Goal: Information Seeking & Learning: Compare options

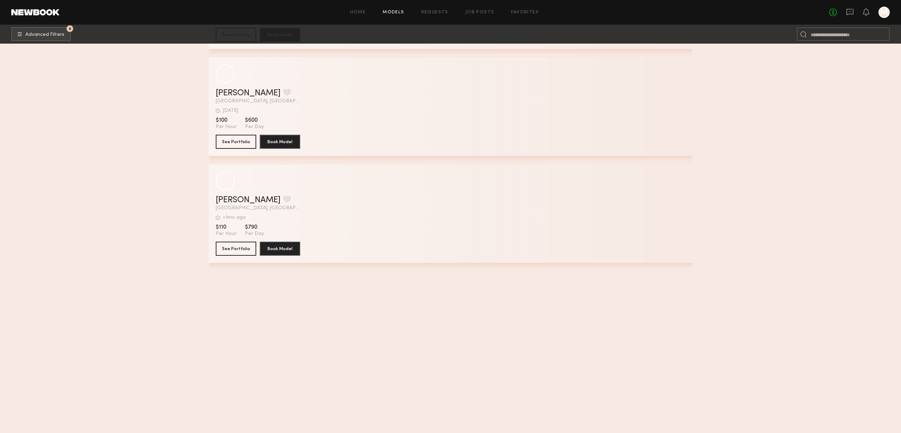
scroll to position [2108, 0]
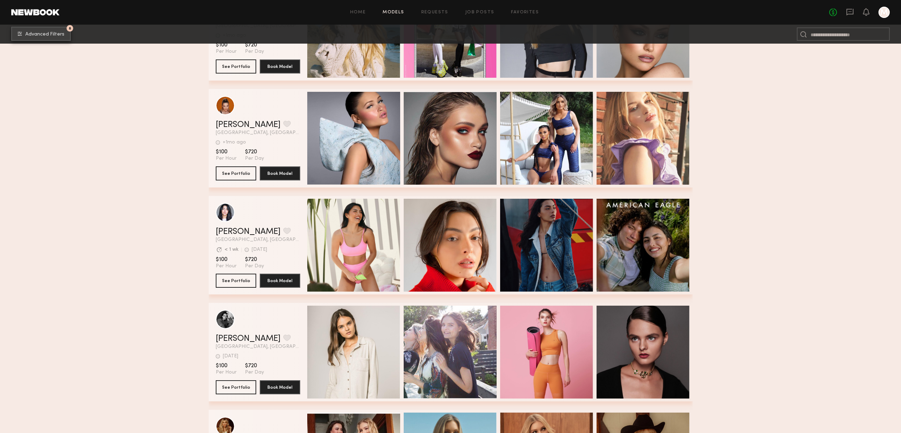
click at [46, 33] on span "Advanced Filters" at bounding box center [44, 34] width 39 height 5
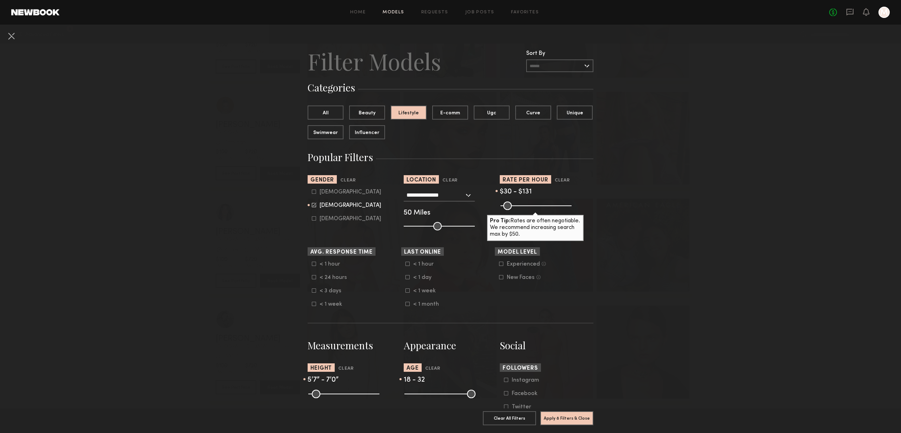
type input "***"
click at [518, 209] on input "range" at bounding box center [536, 206] width 71 height 8
type input "***"
drag, startPoint x: 505, startPoint y: 204, endPoint x: 517, endPoint y: 216, distance: 16.9
click at [516, 206] on common-range-minmax at bounding box center [535, 205] width 71 height 8
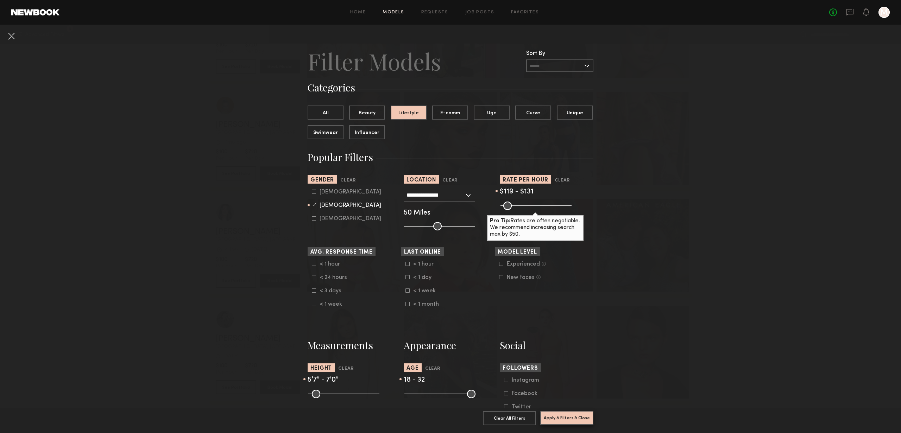
click at [573, 415] on button "Apply 8 Filters & Close" at bounding box center [566, 418] width 53 height 14
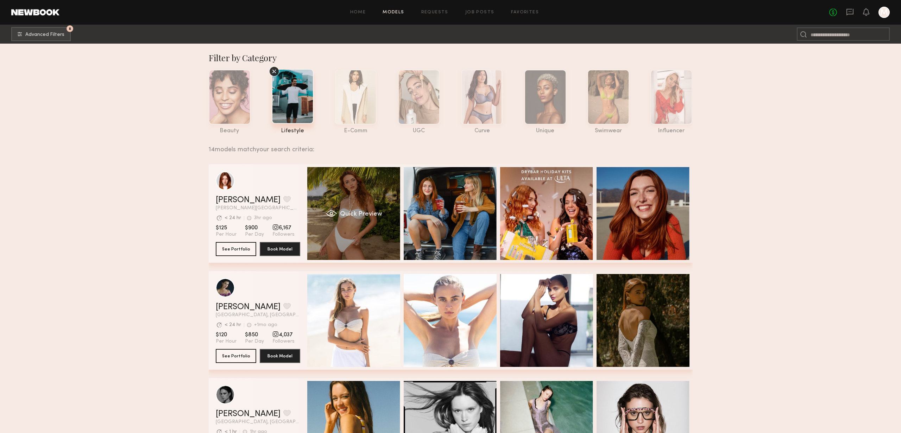
click at [373, 210] on div "Quick Preview" at bounding box center [353, 213] width 93 height 93
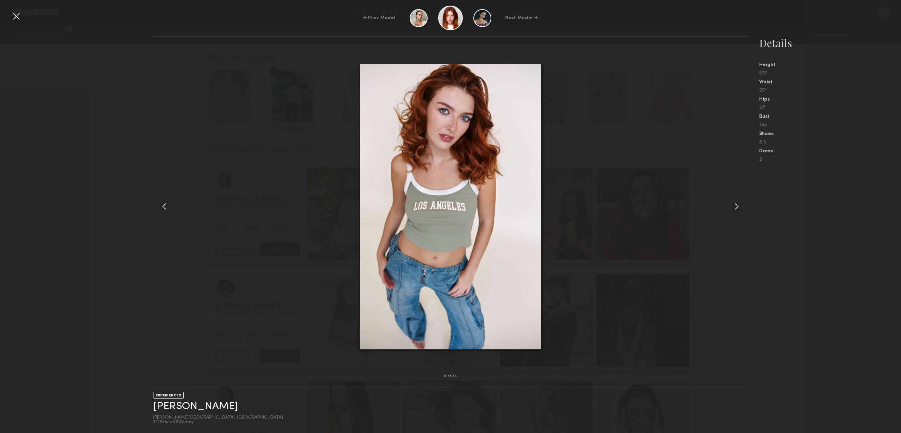
click at [14, 17] on div at bounding box center [16, 16] width 11 height 11
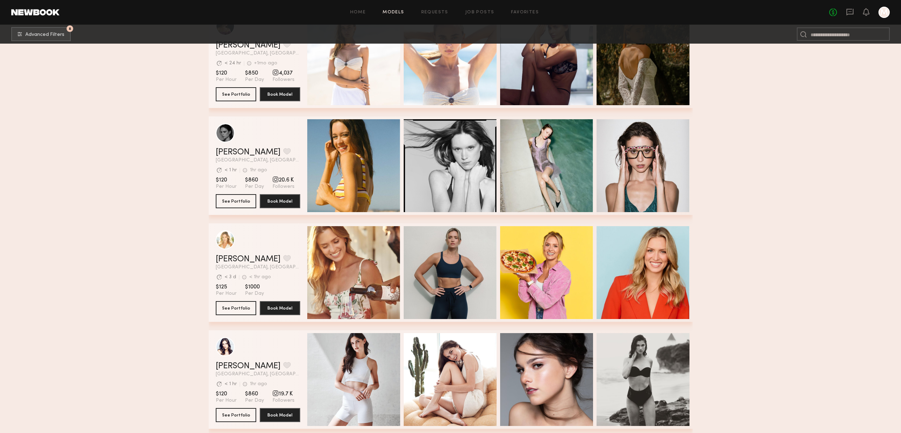
scroll to position [281, 0]
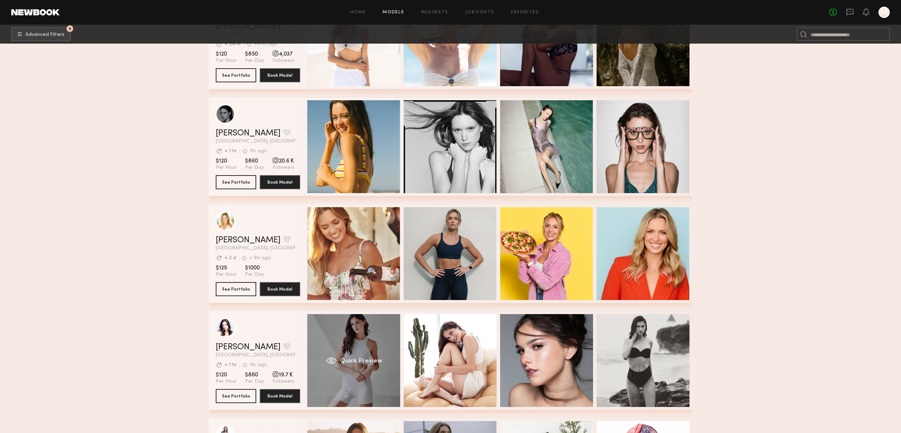
click at [344, 339] on div "Quick Preview" at bounding box center [353, 360] width 93 height 93
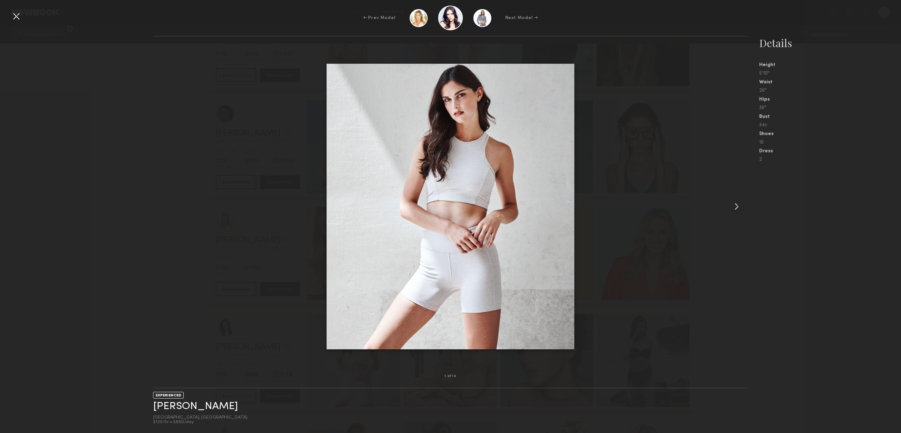
scroll to position [280, 0]
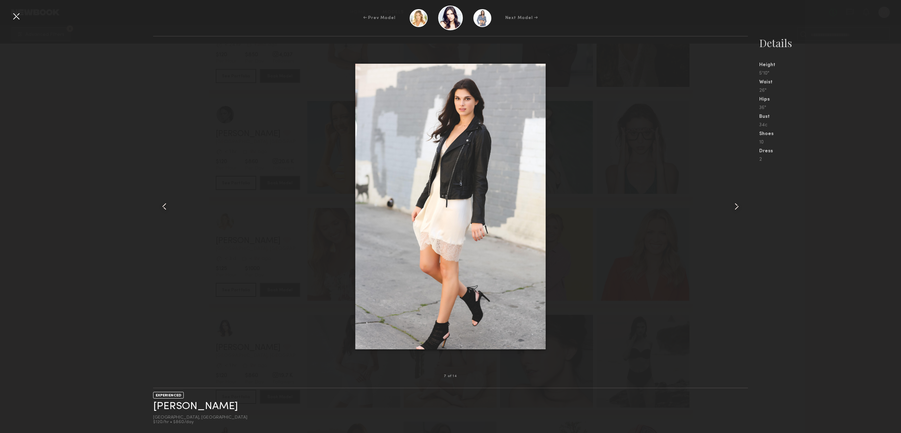
click at [14, 16] on div at bounding box center [16, 16] width 11 height 11
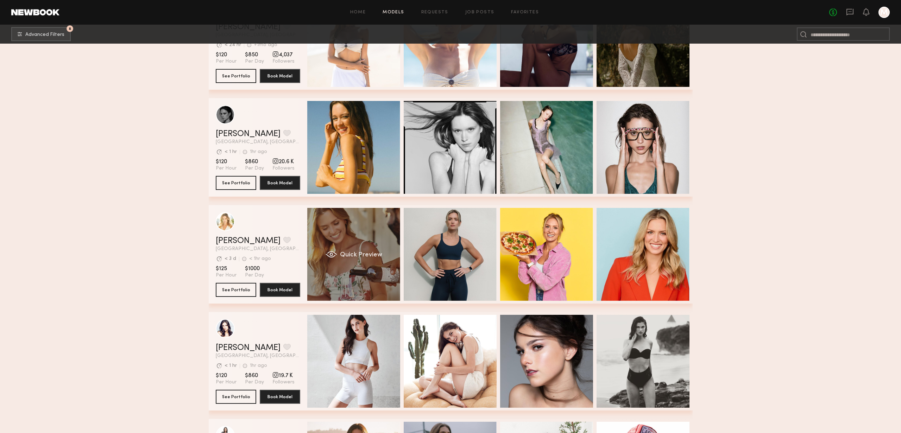
click at [361, 222] on div "Quick Preview" at bounding box center [353, 254] width 93 height 93
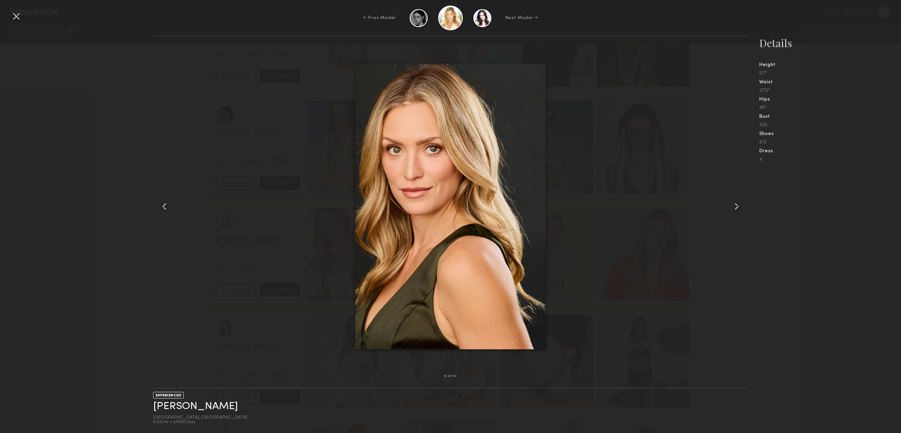
click at [21, 16] on div at bounding box center [16, 16] width 11 height 11
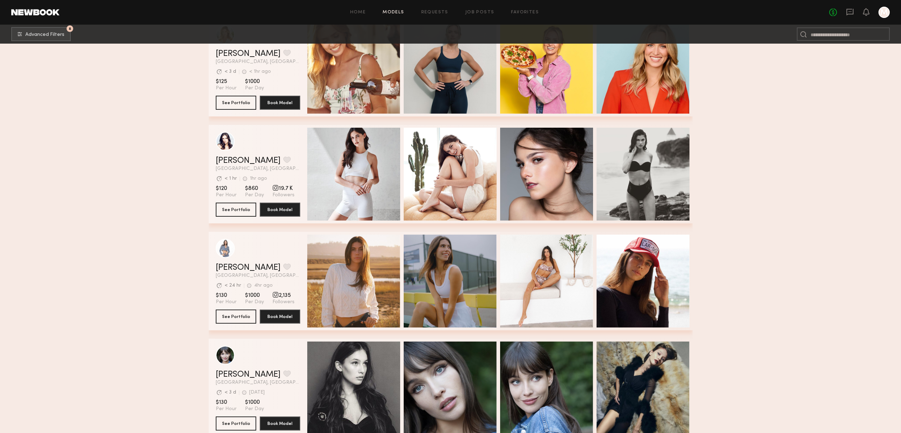
scroll to position [618, 0]
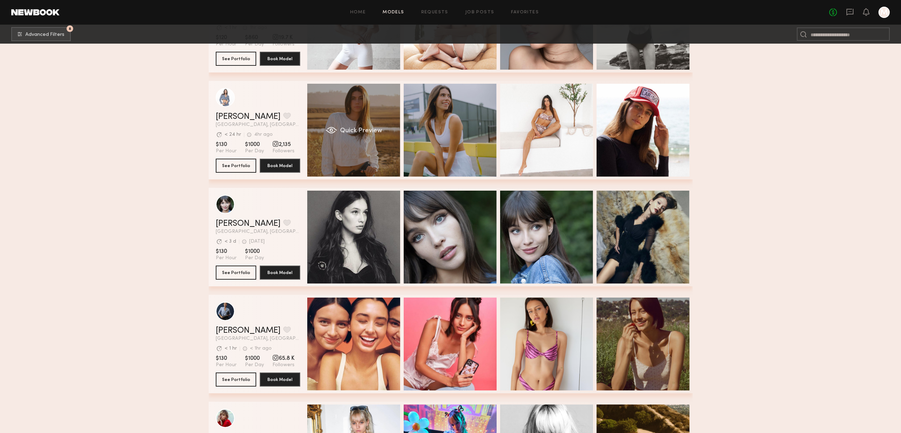
click at [341, 115] on div "Quick Preview" at bounding box center [353, 130] width 93 height 93
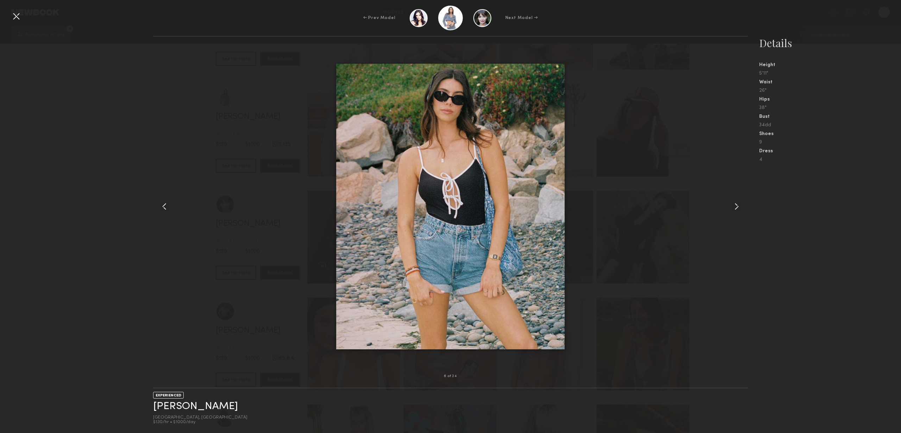
drag, startPoint x: 19, startPoint y: 17, endPoint x: 23, endPoint y: 19, distance: 4.5
click at [19, 17] on div at bounding box center [16, 16] width 11 height 11
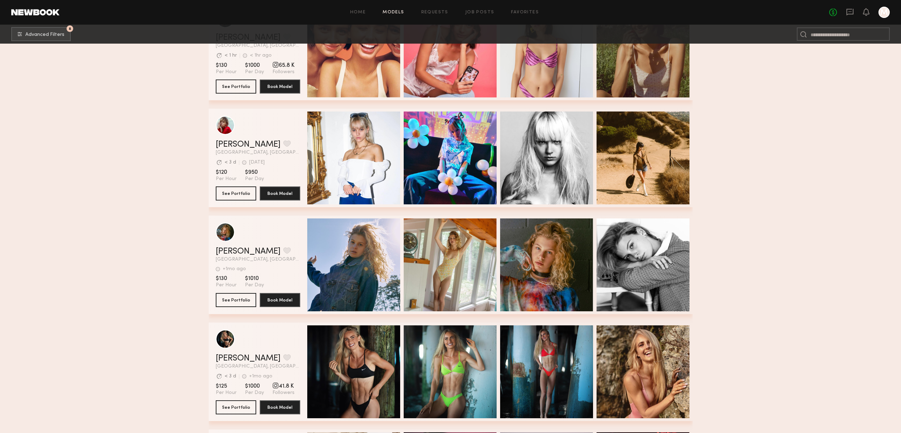
scroll to position [945, 0]
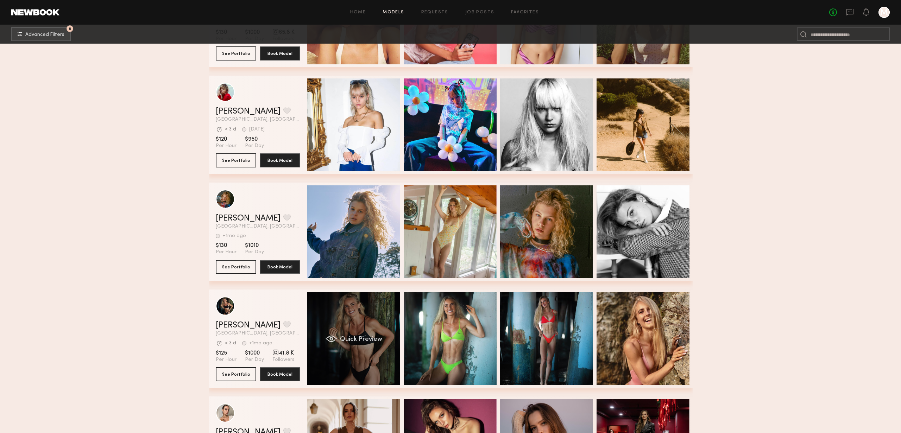
click at [332, 339] on div "grid" at bounding box center [331, 338] width 12 height 7
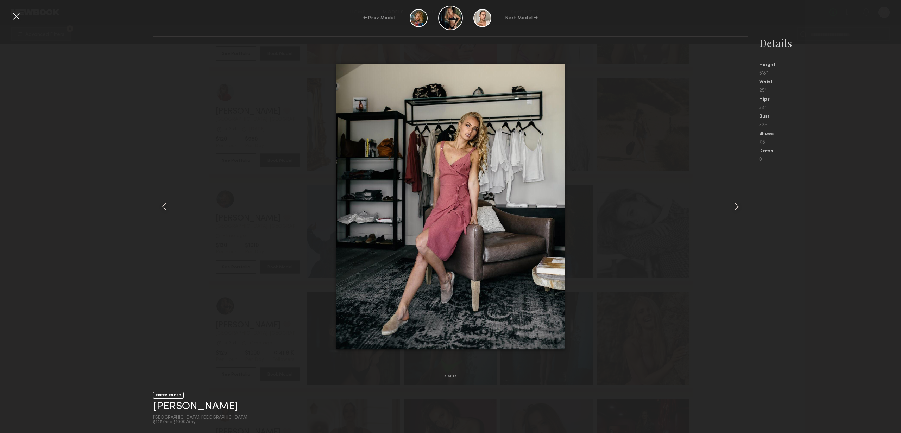
click at [17, 17] on div at bounding box center [16, 16] width 11 height 11
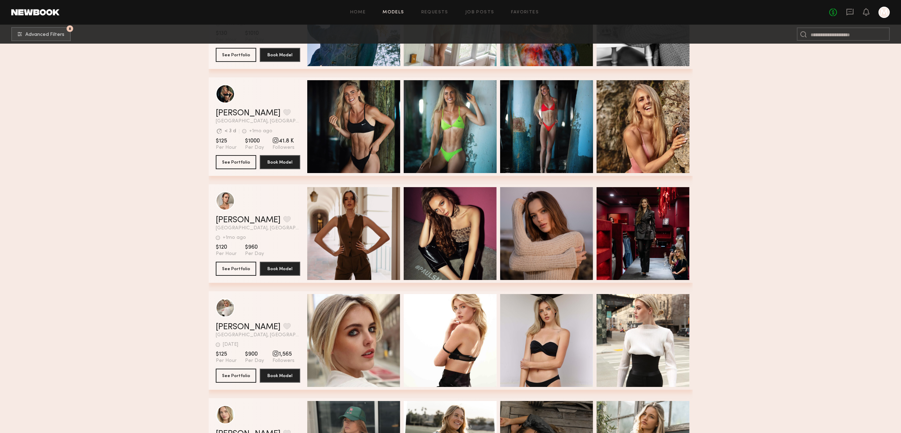
scroll to position [1276, 0]
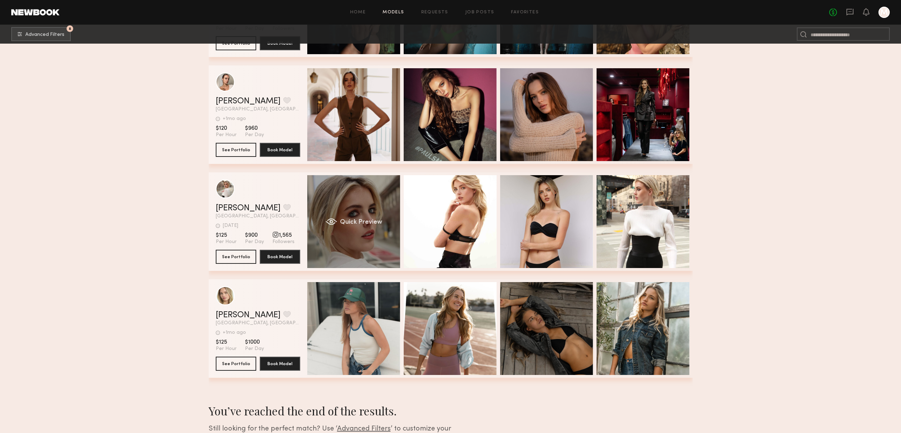
click at [358, 206] on div "Quick Preview" at bounding box center [353, 221] width 93 height 93
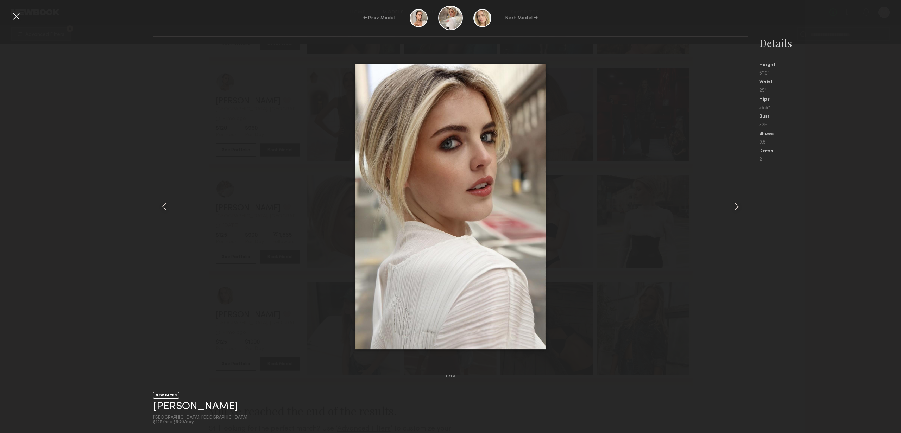
click at [14, 16] on div at bounding box center [16, 16] width 11 height 11
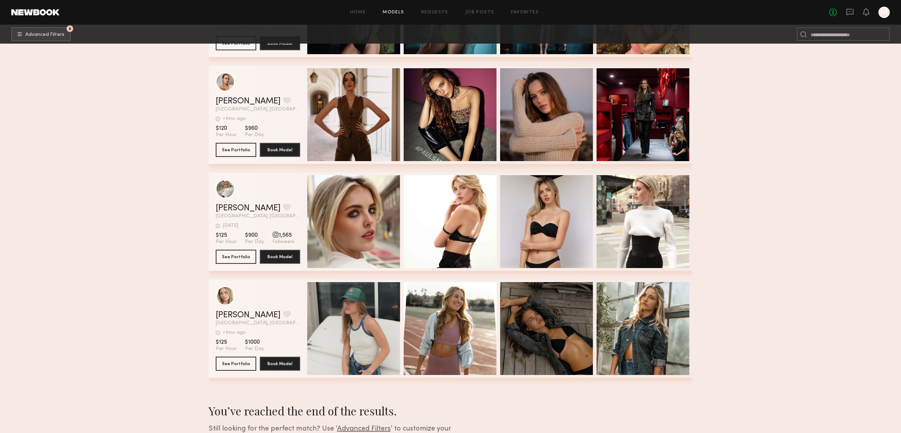
scroll to position [1340, 0]
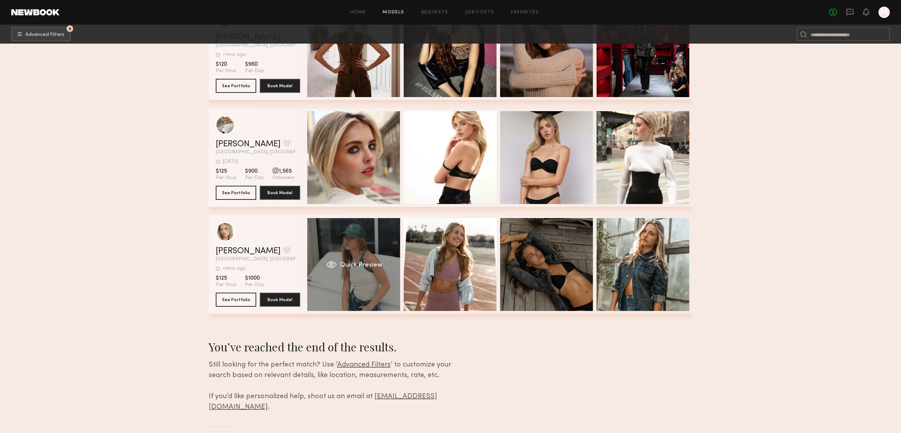
click at [321, 258] on div "Quick Preview" at bounding box center [353, 264] width 93 height 93
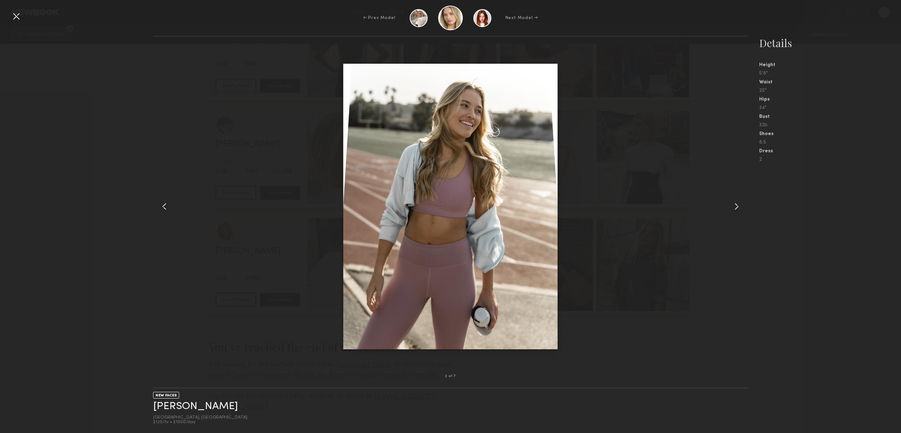
click at [12, 17] on div at bounding box center [16, 16] width 11 height 11
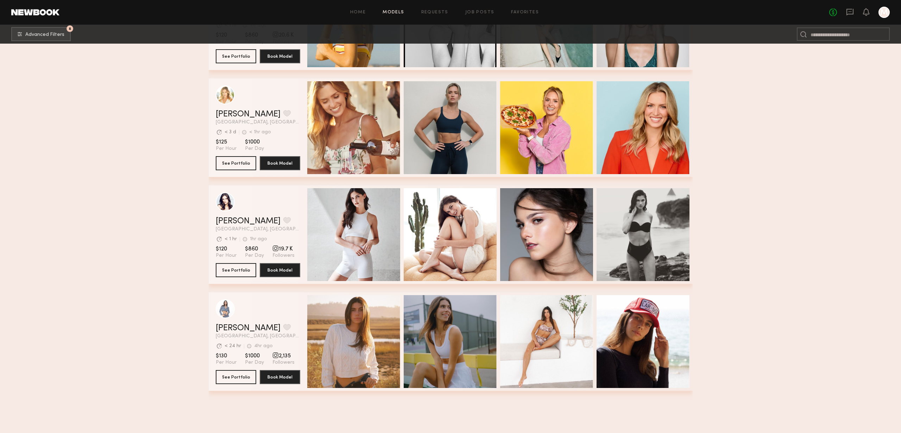
scroll to position [0, 0]
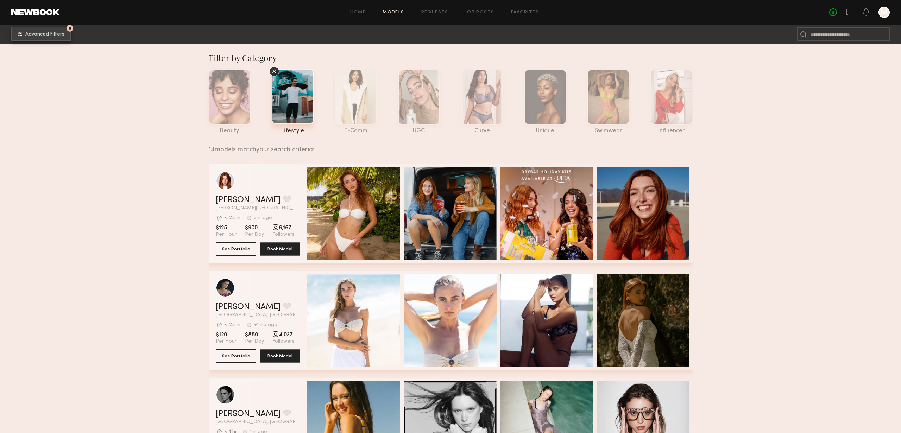
click at [39, 31] on button "8 Advanced Filters" at bounding box center [40, 34] width 59 height 14
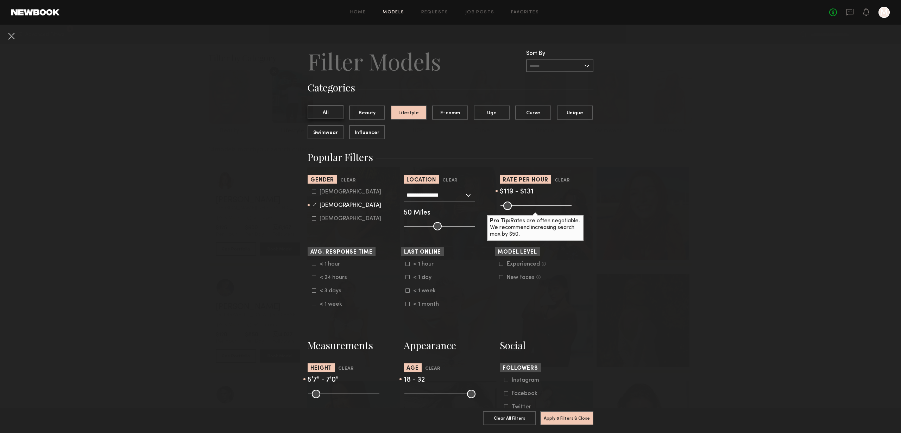
click at [326, 112] on button "All" at bounding box center [326, 112] width 36 height 14
click at [576, 420] on button "Apply 7 Filters & Close" at bounding box center [566, 418] width 53 height 14
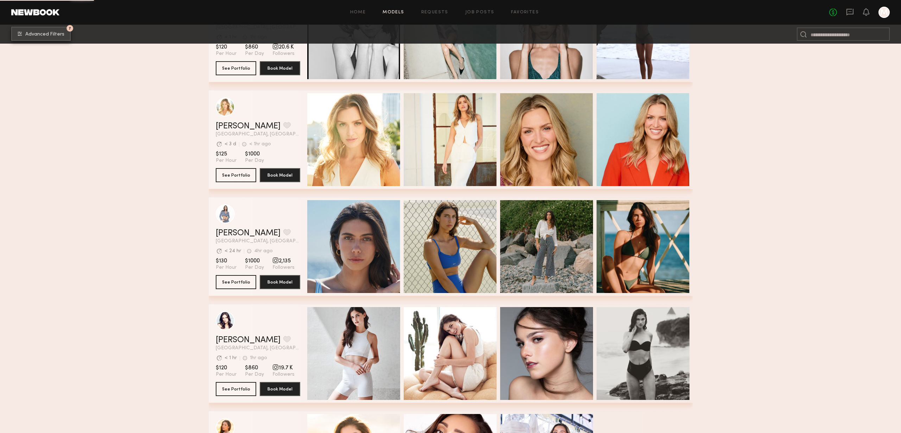
scroll to position [717, 0]
